Goal: Task Accomplishment & Management: Use online tool/utility

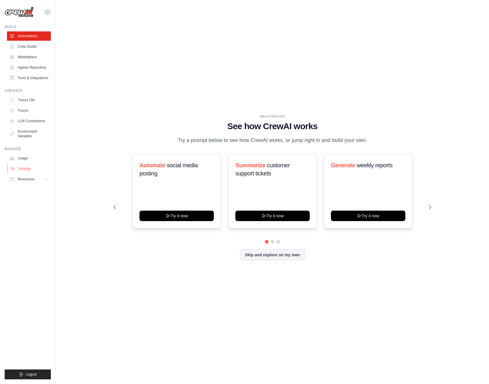
click at [23, 167] on link "Settings" at bounding box center [30, 168] width 44 height 9
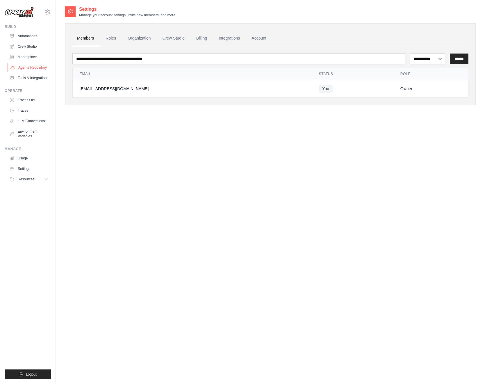
click at [34, 68] on link "Agents Repository" at bounding box center [30, 67] width 44 height 9
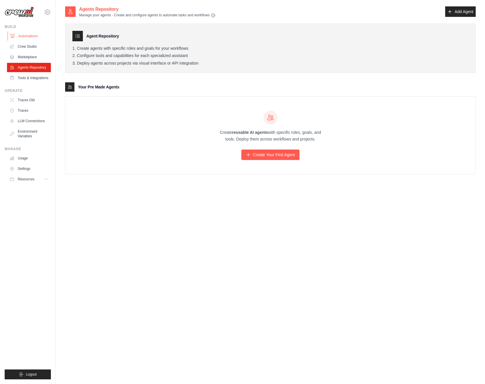
click at [26, 36] on link "Automations" at bounding box center [30, 35] width 44 height 9
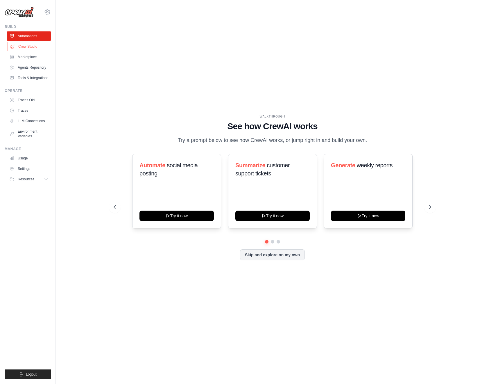
click at [37, 48] on link "Crew Studio" at bounding box center [30, 46] width 44 height 9
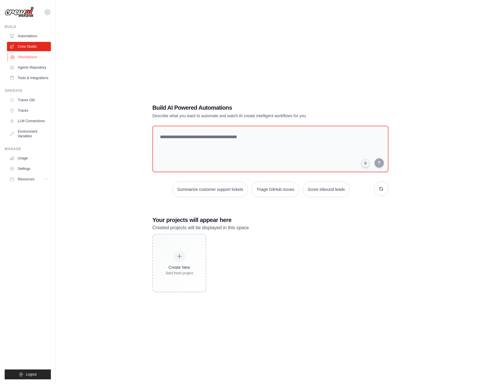
click at [36, 56] on link "Marketplace" at bounding box center [30, 56] width 44 height 9
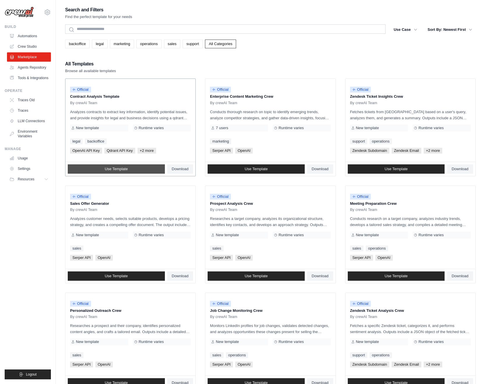
click at [116, 169] on span "Use Template" at bounding box center [116, 169] width 23 height 5
